Goal: Transaction & Acquisition: Purchase product/service

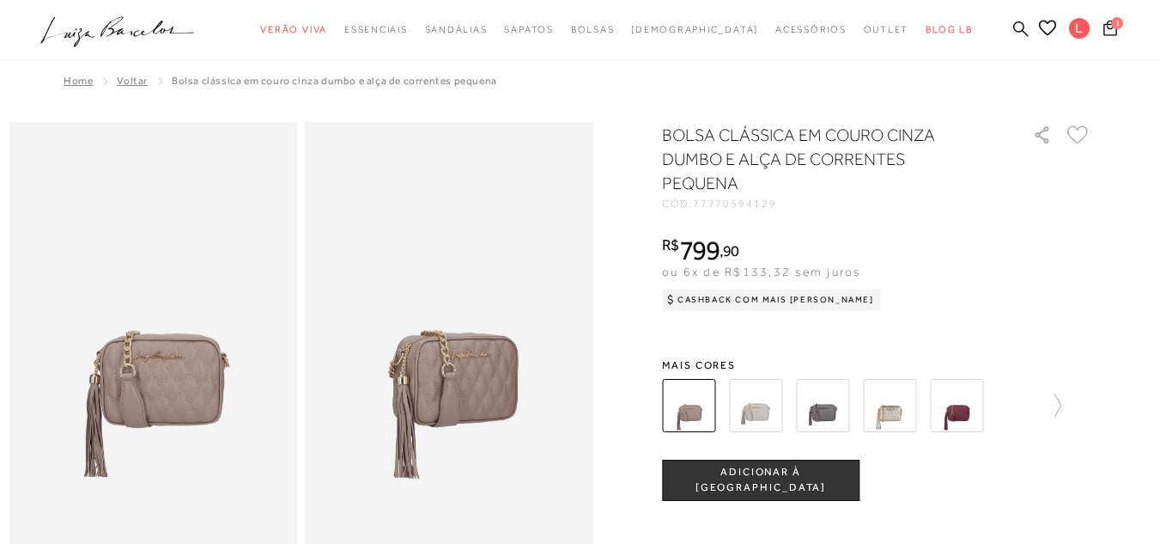
click at [1014, 30] on icon at bounding box center [1021, 28] width 15 height 15
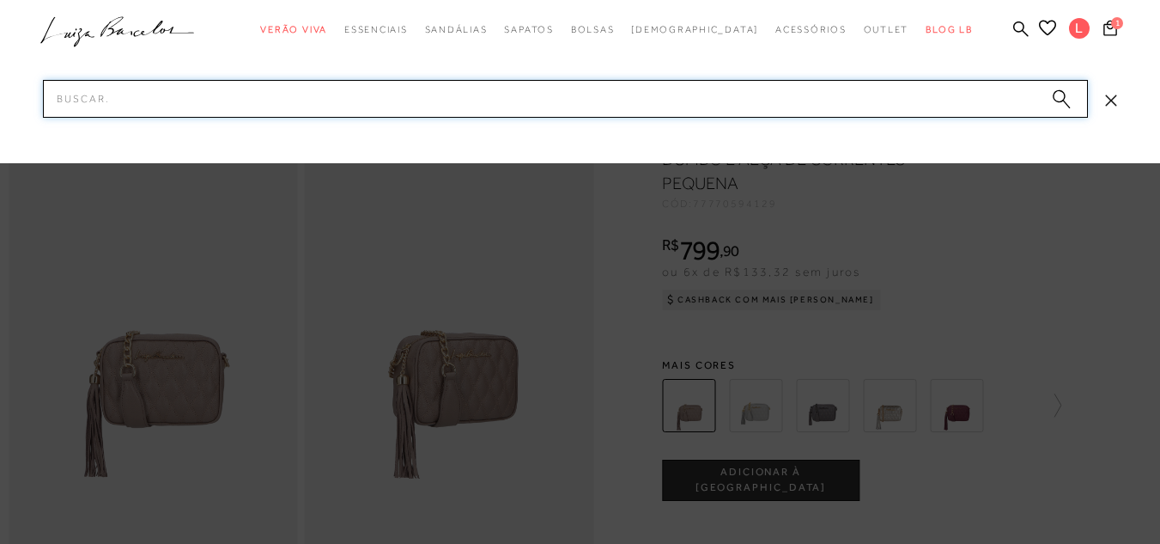
click at [874, 114] on input "Pesquisar" at bounding box center [565, 99] width 1045 height 38
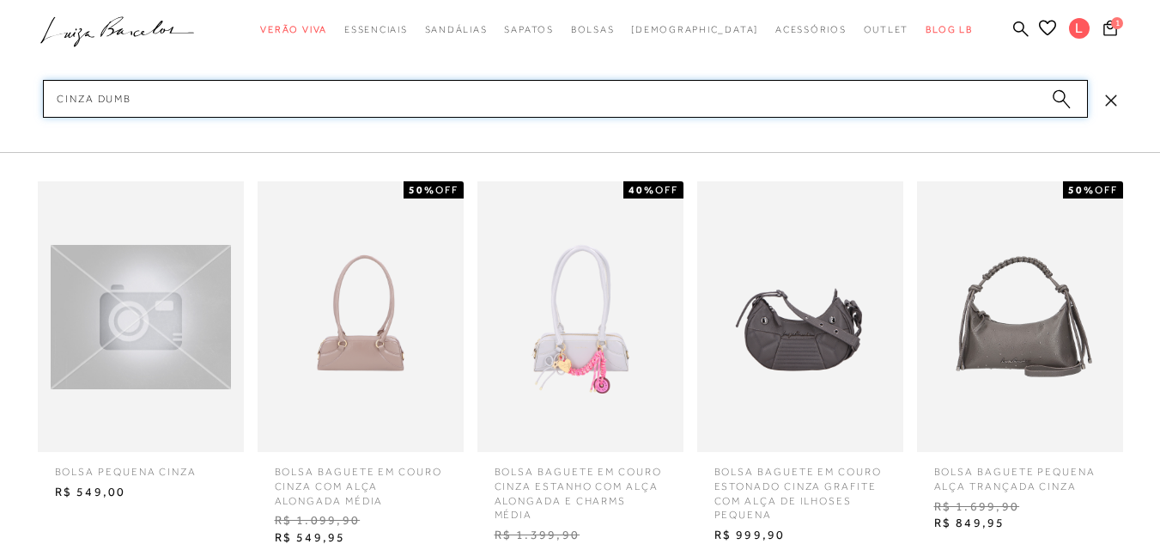
type input "cinza dumbo"
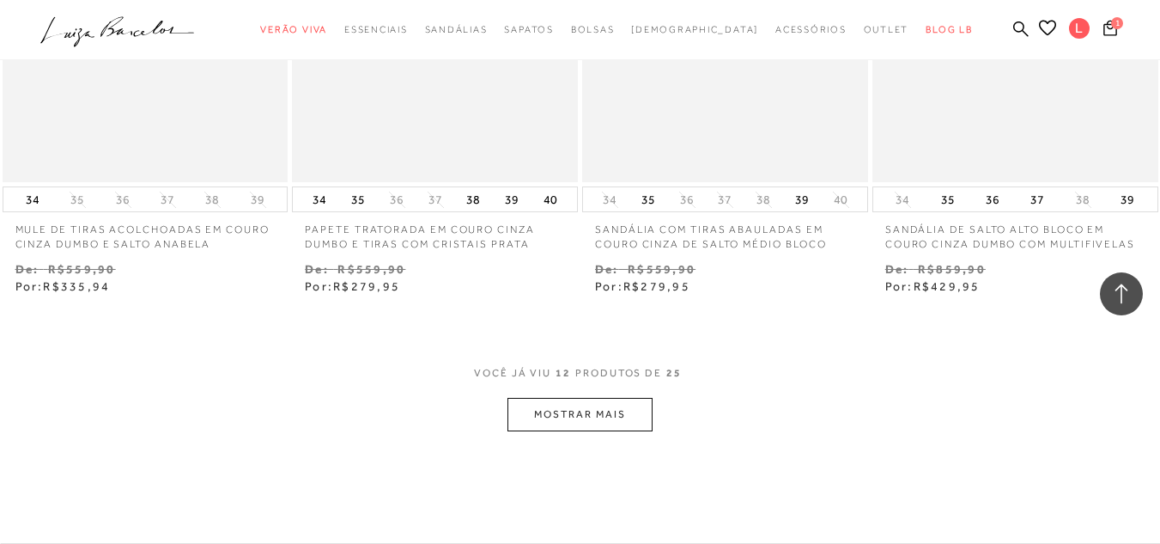
scroll to position [1468, 0]
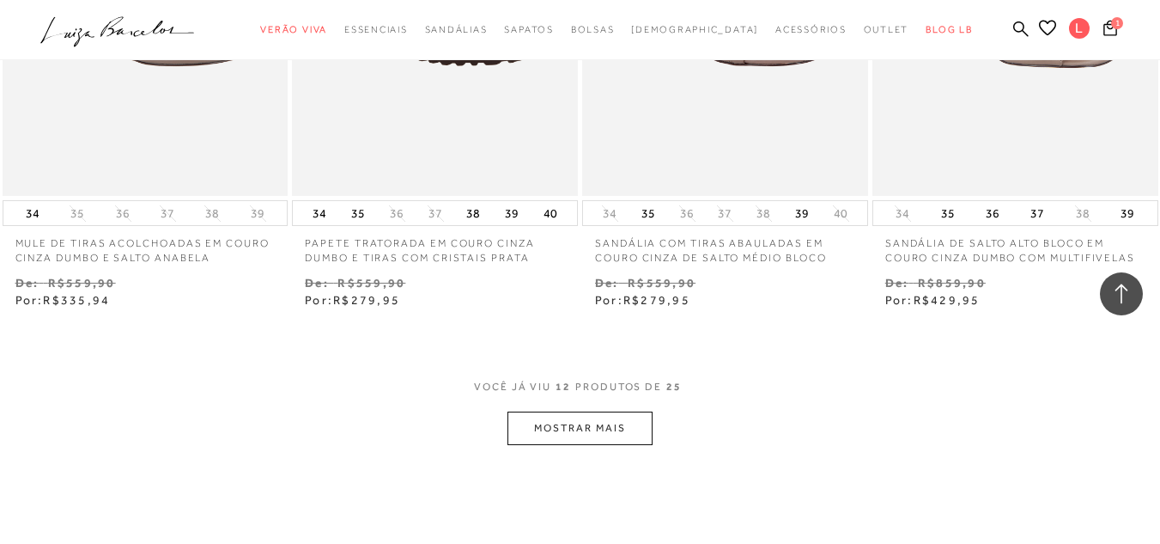
click at [610, 423] on button "MOSTRAR MAIS" at bounding box center [580, 427] width 144 height 33
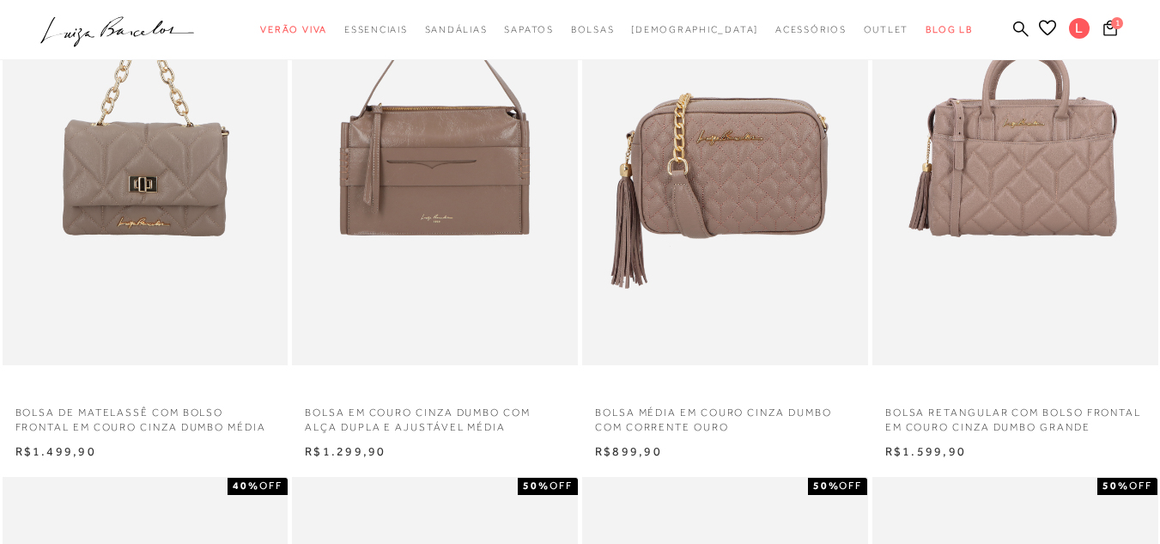
scroll to position [773, 0]
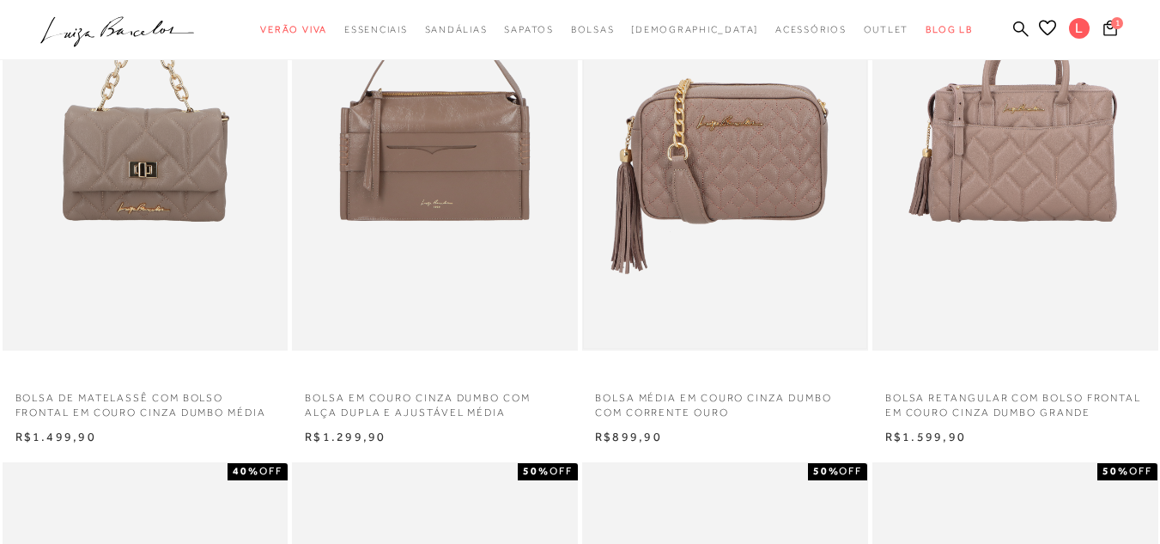
click at [738, 191] on img at bounding box center [725, 135] width 283 height 423
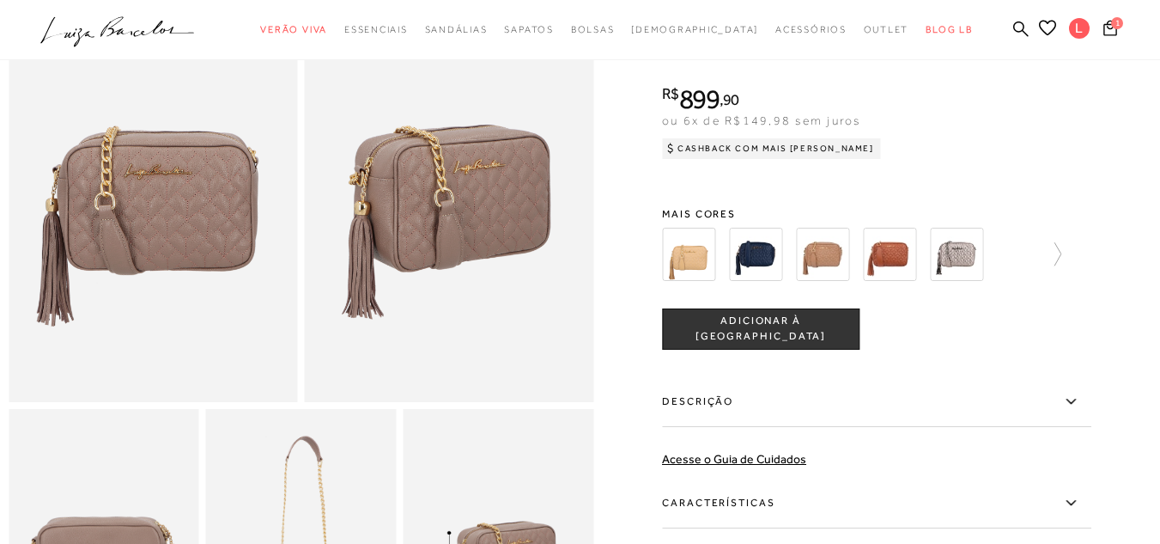
scroll to position [162, 0]
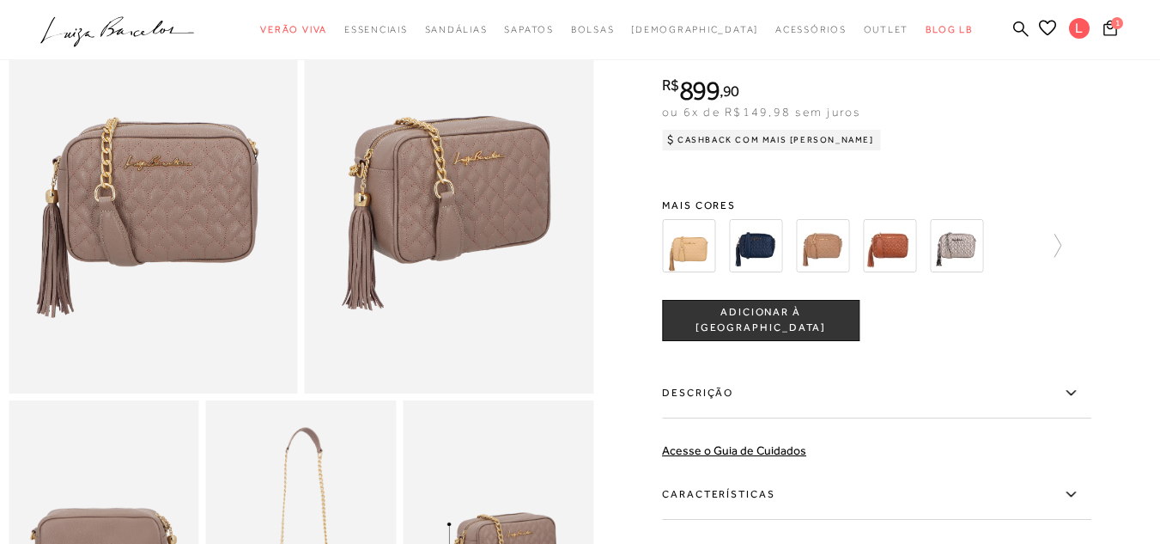
click at [362, 189] on img at bounding box center [449, 177] width 289 height 434
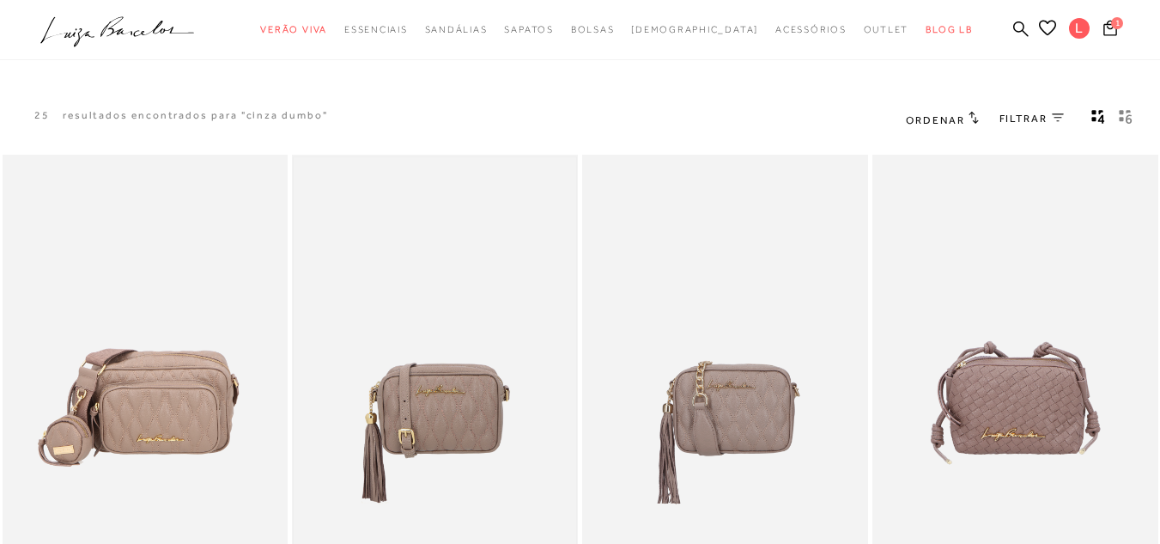
click at [446, 385] on img at bounding box center [435, 368] width 283 height 423
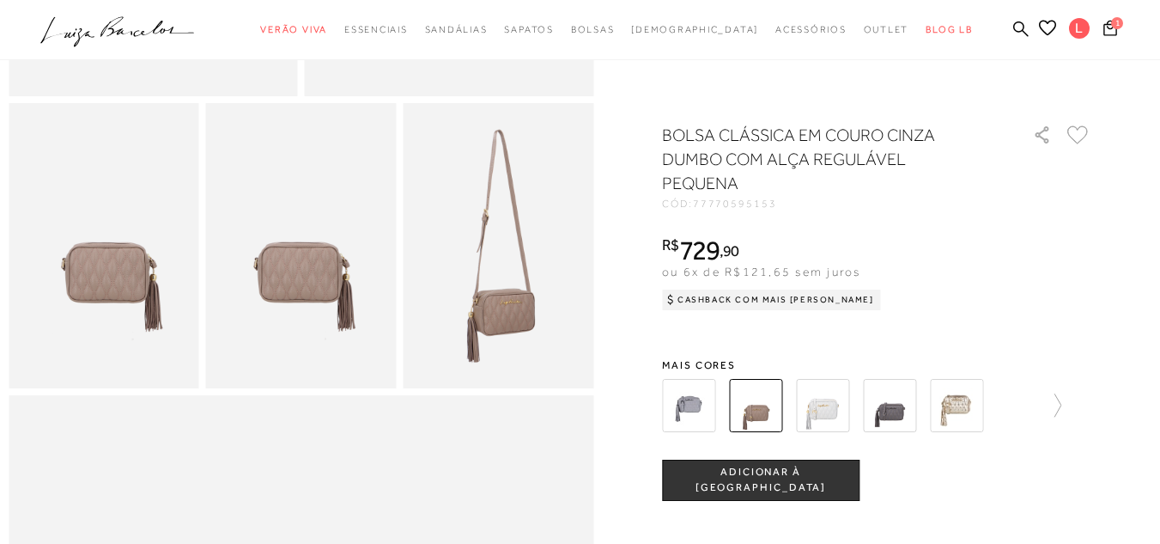
scroll to position [465, 0]
